Goal: Task Accomplishment & Management: Use online tool/utility

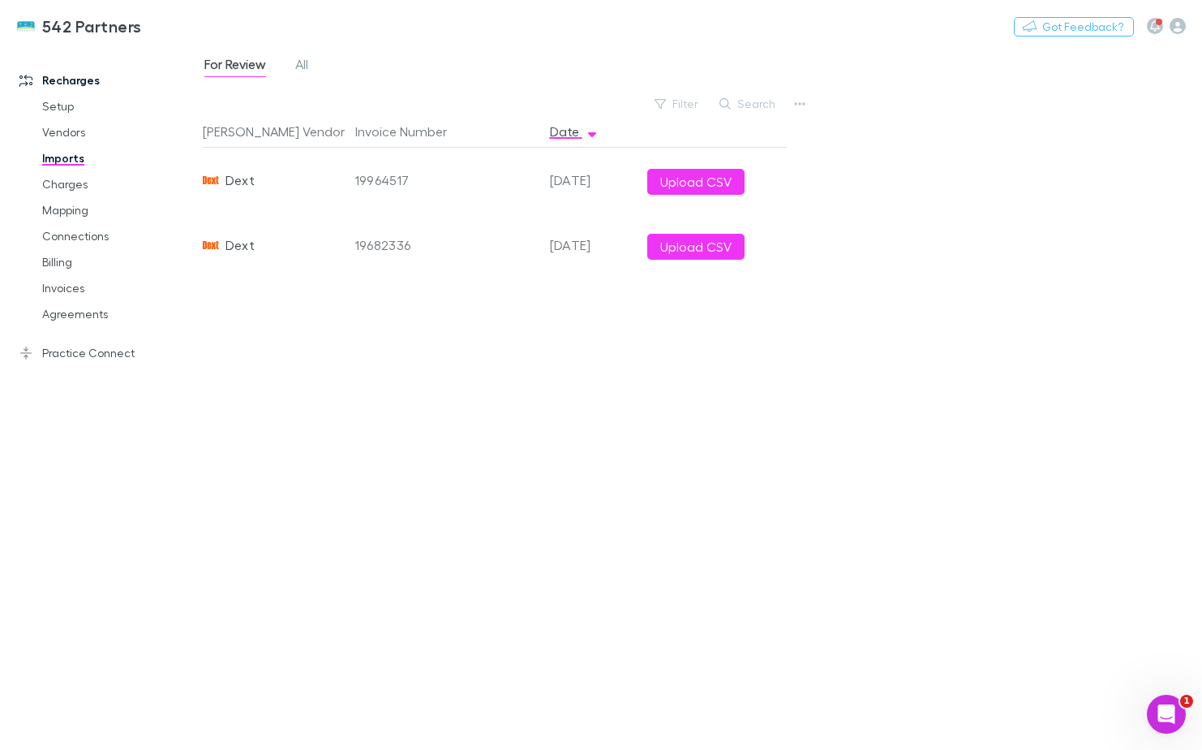
click at [685, 242] on button "Upload CSV" at bounding box center [695, 247] width 97 height 26
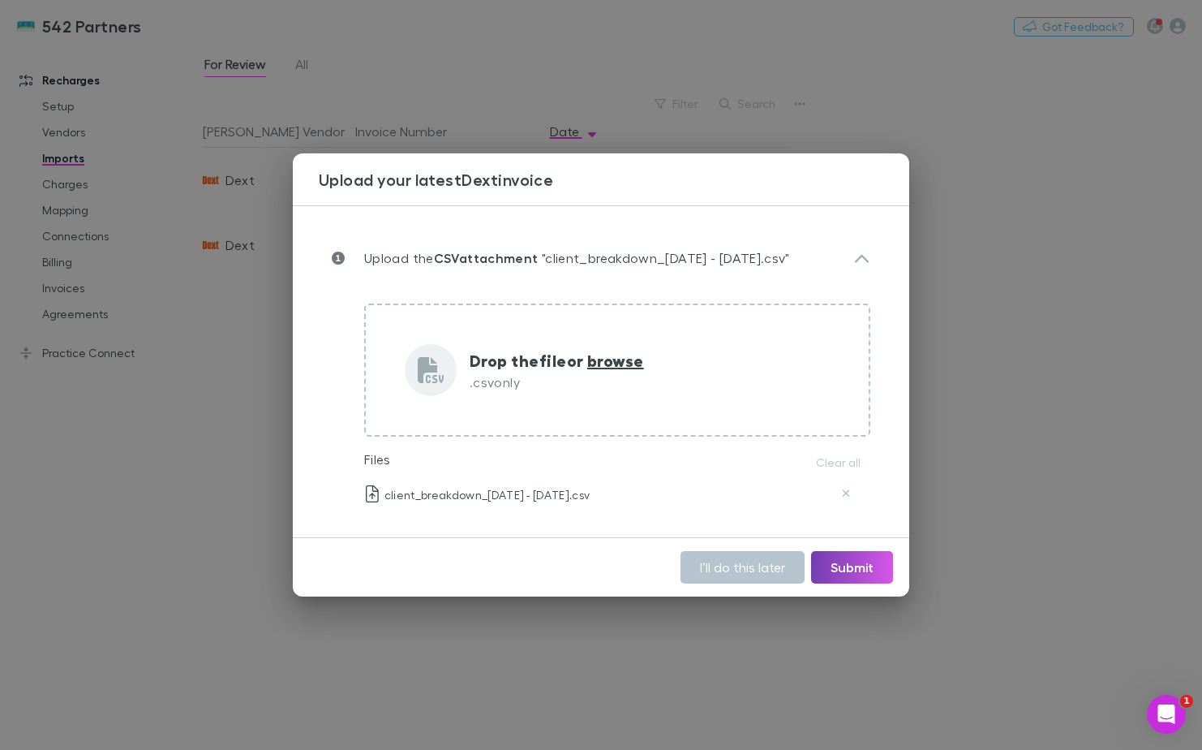
click at [854, 562] on button "Submit" at bounding box center [852, 567] width 82 height 32
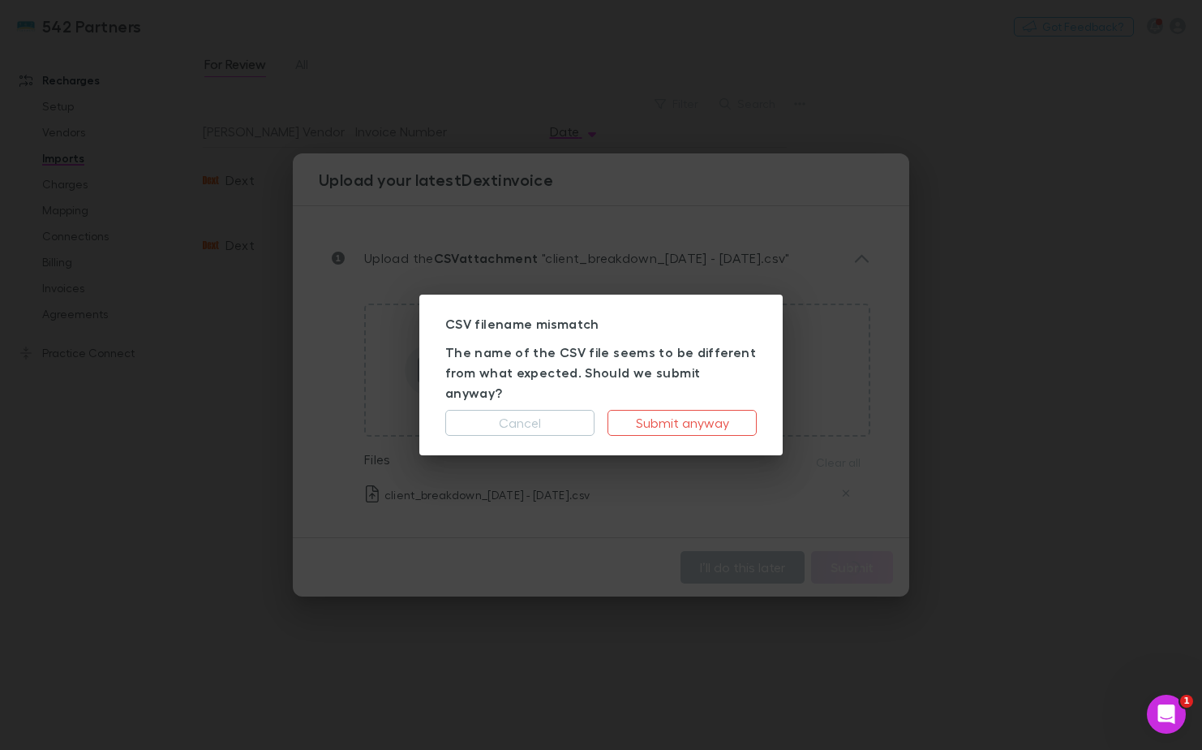
click at [718, 411] on button "Submit anyway" at bounding box center [682, 423] width 149 height 26
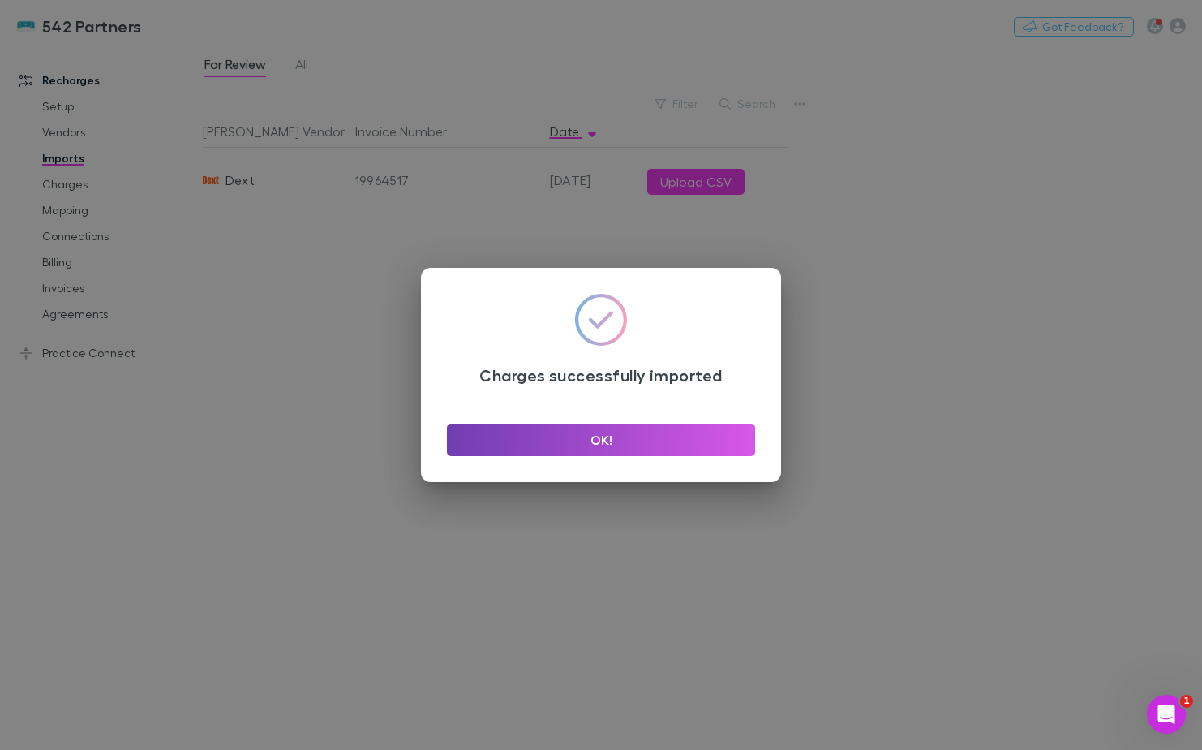
click at [694, 436] on button "OK!" at bounding box center [601, 440] width 308 height 32
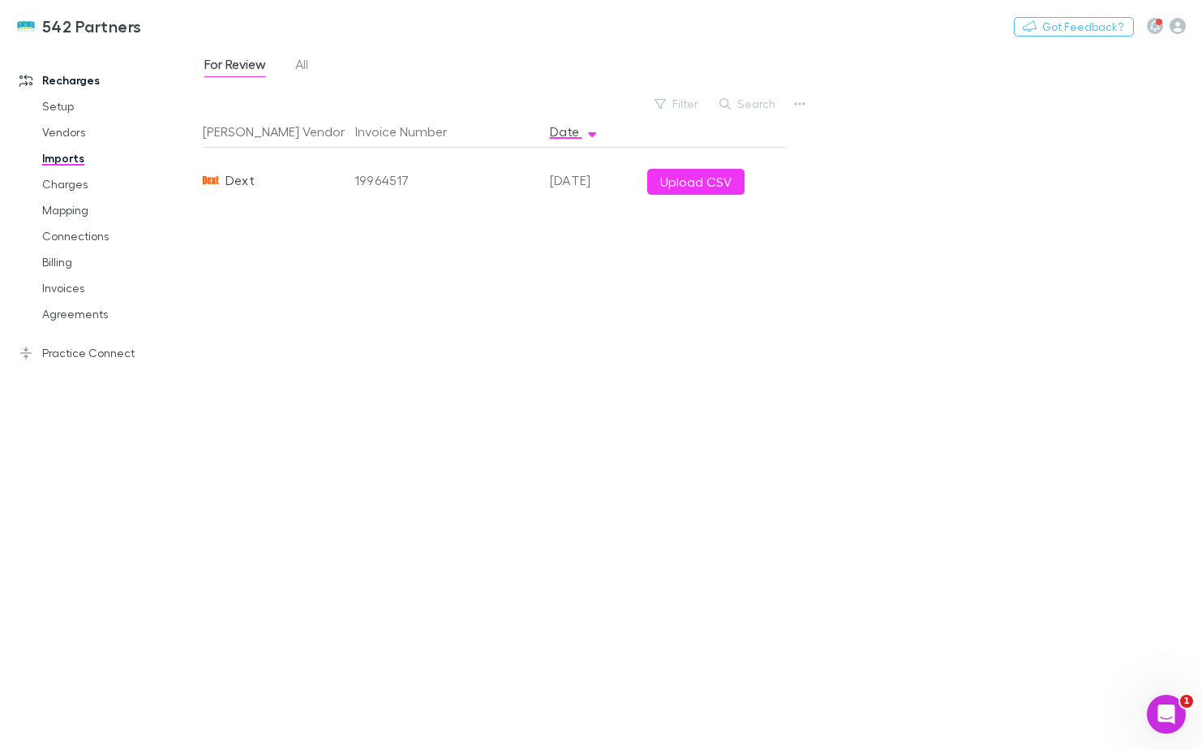
click at [686, 188] on button "Upload CSV" at bounding box center [695, 182] width 97 height 26
click at [697, 334] on div "Rech Vendor Invoice Number Date Dext 19964517 01 Sep 2025 Upload CSV" at bounding box center [495, 425] width 584 height 621
click at [297, 72] on span "All" at bounding box center [301, 66] width 13 height 21
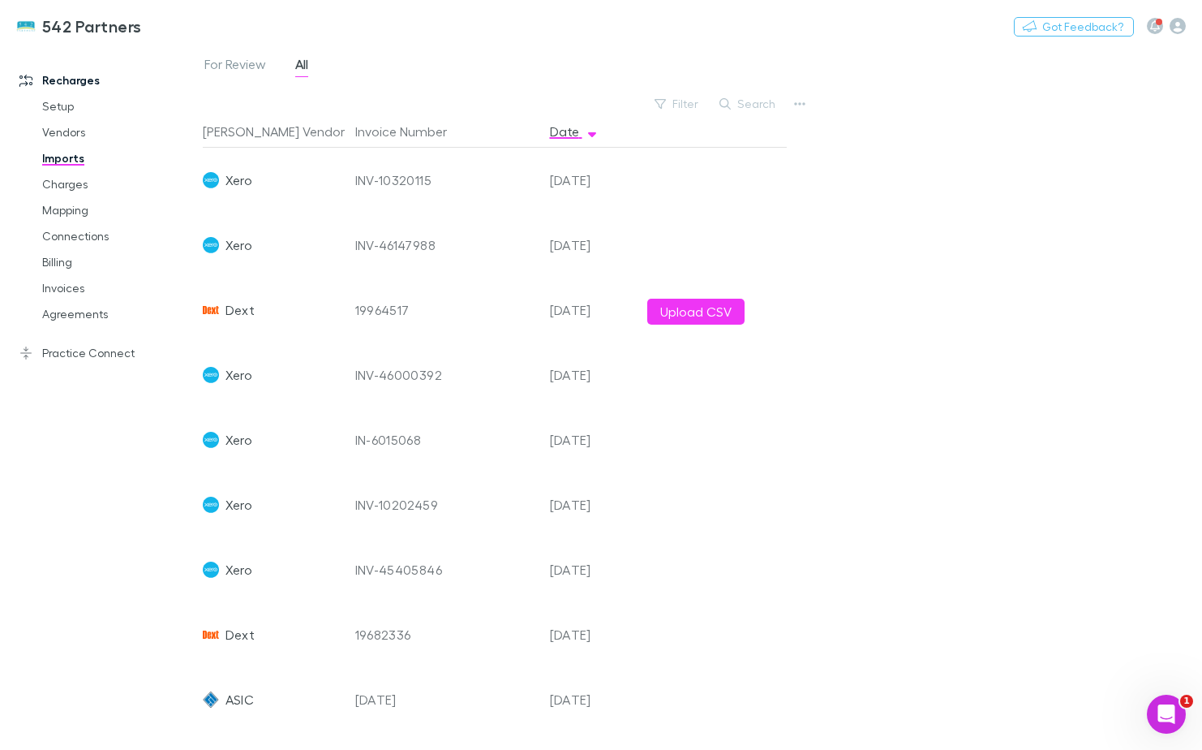
click at [712, 305] on button "Upload CSV" at bounding box center [695, 312] width 97 height 26
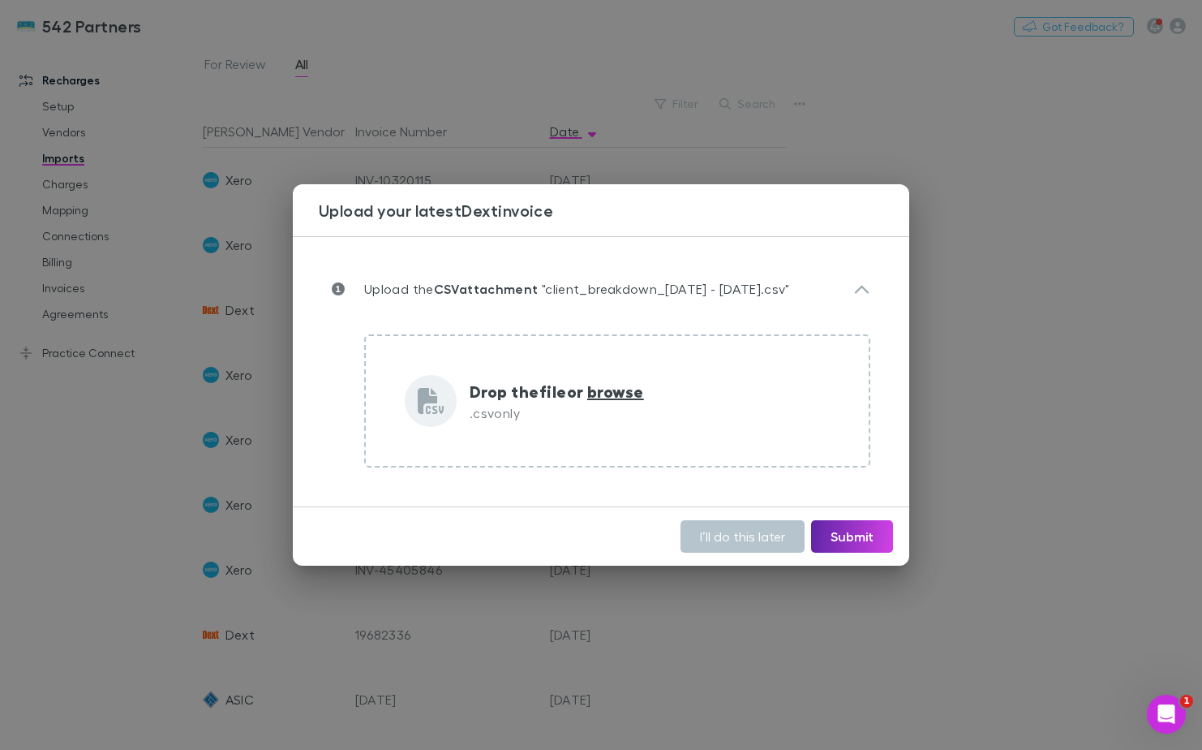
click at [603, 389] on span "browse" at bounding box center [615, 391] width 57 height 21
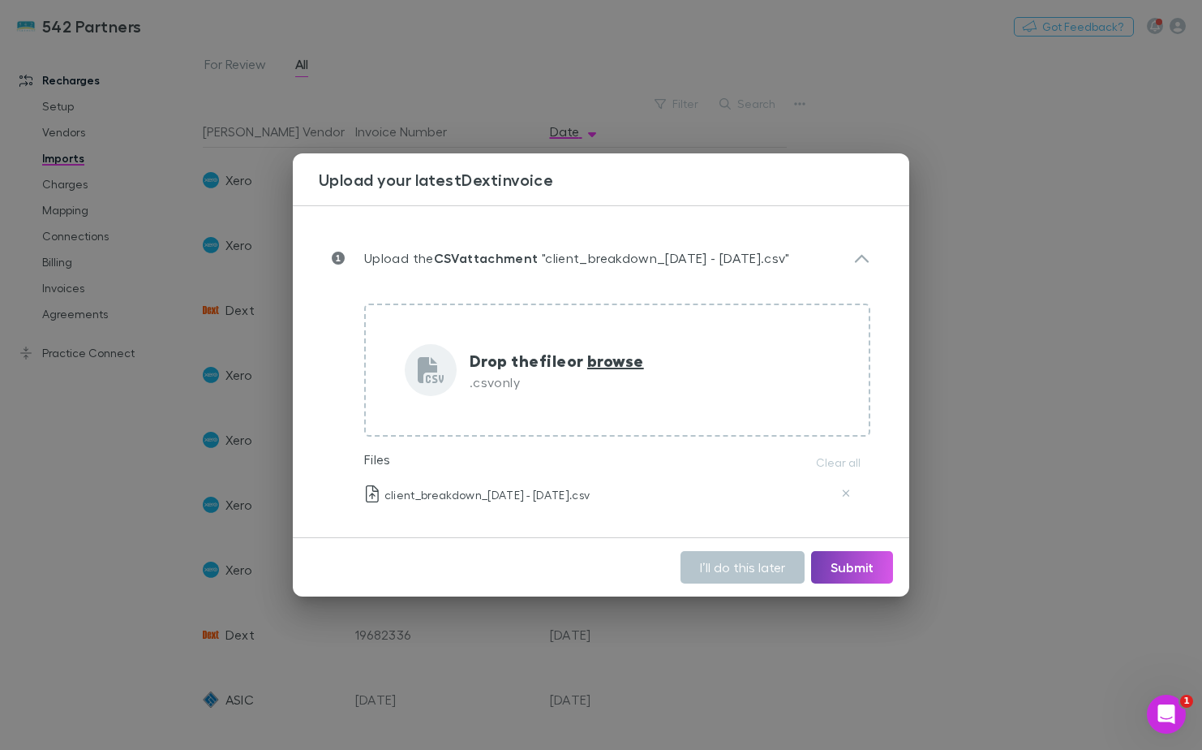
click at [862, 556] on button "Submit" at bounding box center [852, 567] width 82 height 32
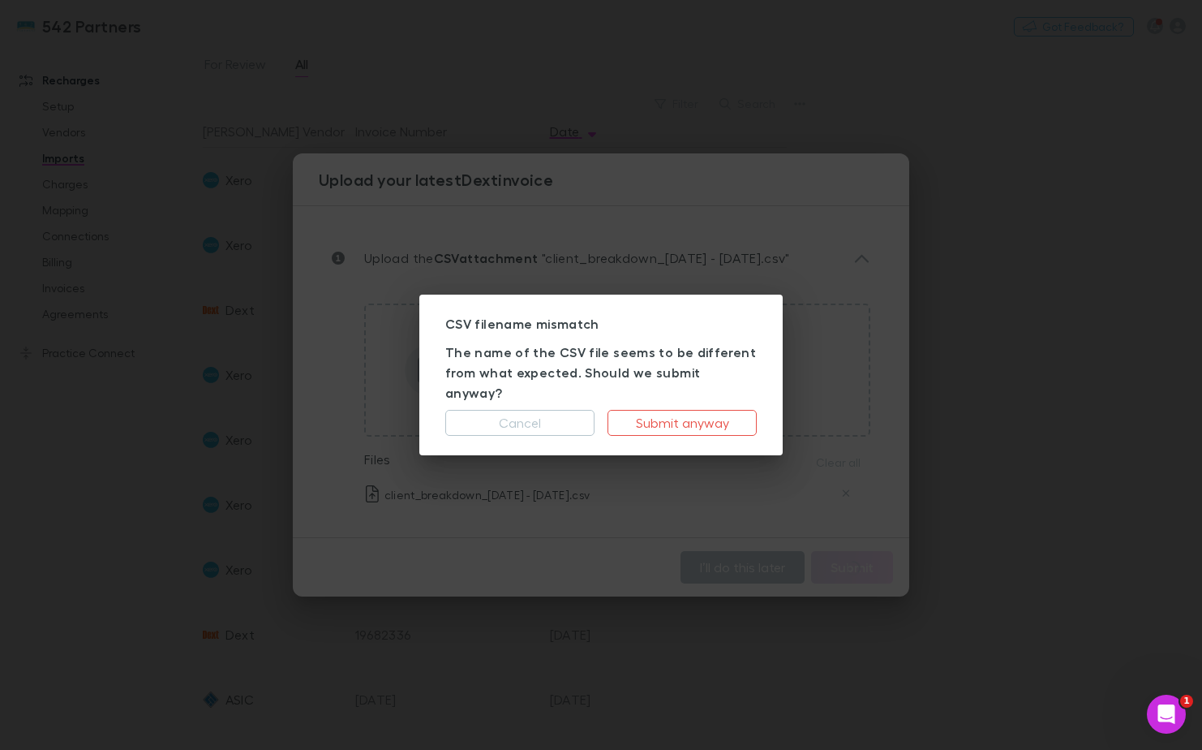
click at [706, 411] on button "Submit anyway" at bounding box center [682, 423] width 149 height 26
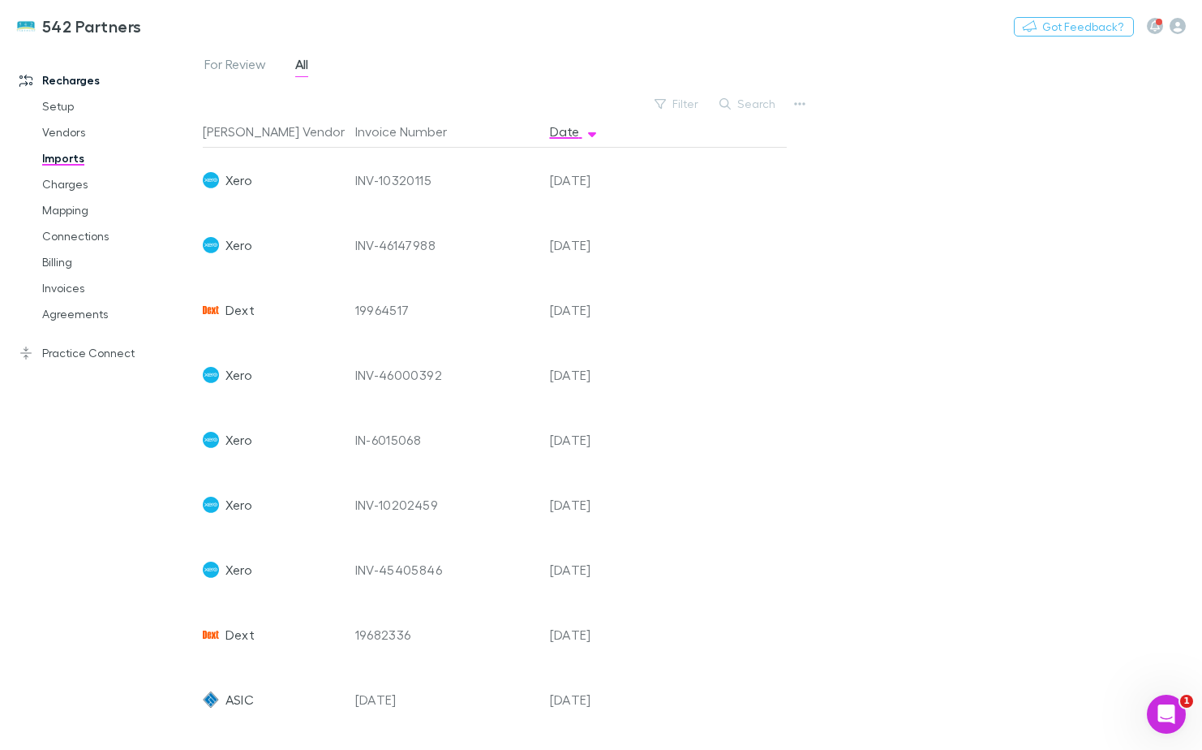
click at [564, 558] on div "02 Aug 2025" at bounding box center [592, 569] width 97 height 65
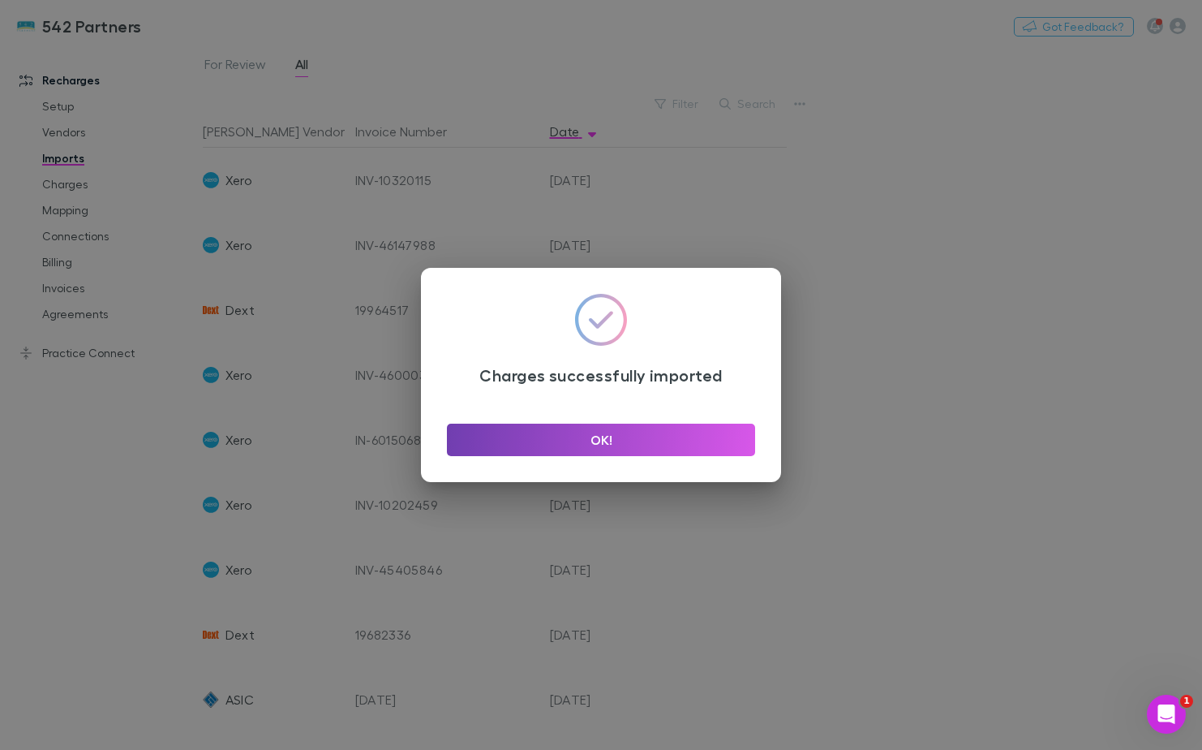
click at [604, 443] on button "OK!" at bounding box center [601, 440] width 308 height 32
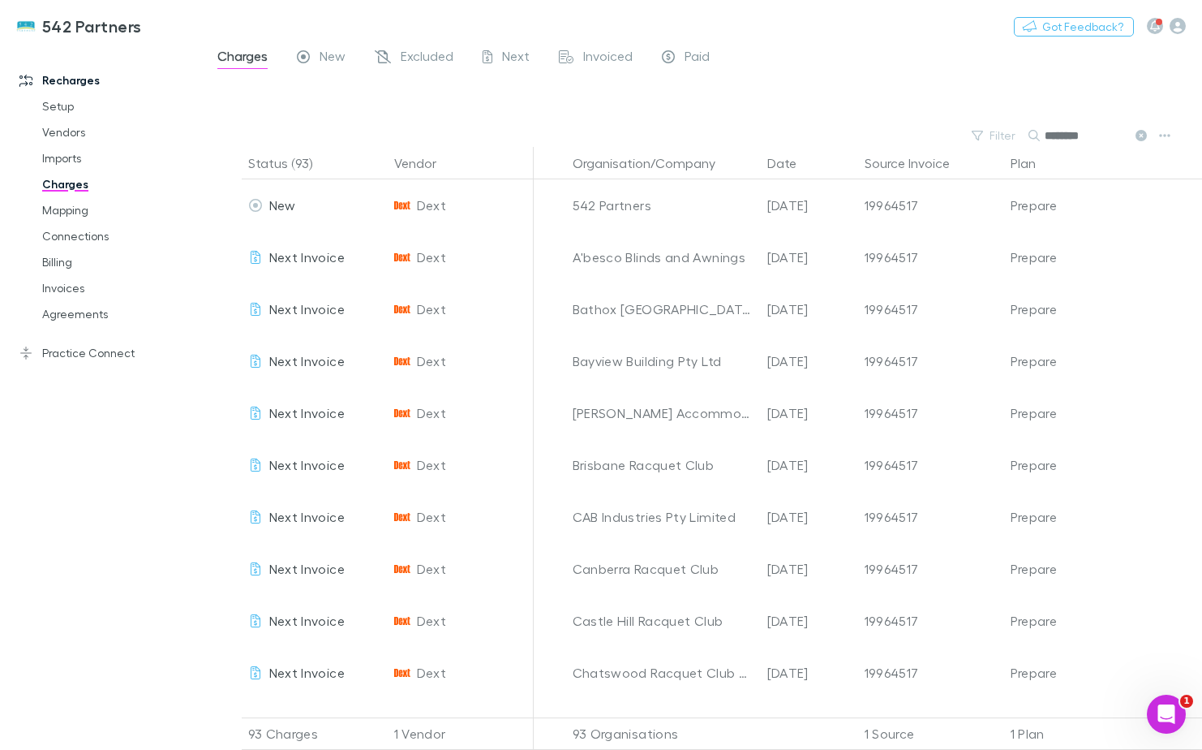
click at [1137, 139] on icon at bounding box center [1141, 135] width 11 height 11
